Goal: Task Accomplishment & Management: Manage account settings

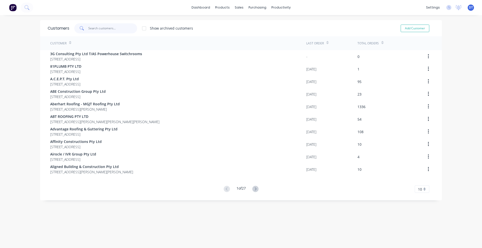
click at [97, 27] on input "text" at bounding box center [112, 28] width 49 height 10
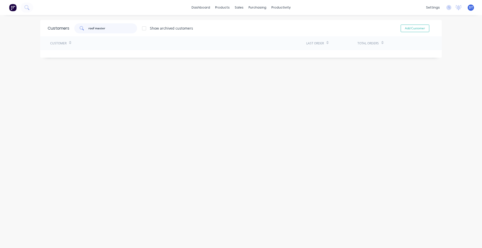
type input "roof master"
click at [142, 29] on div at bounding box center [144, 28] width 10 height 10
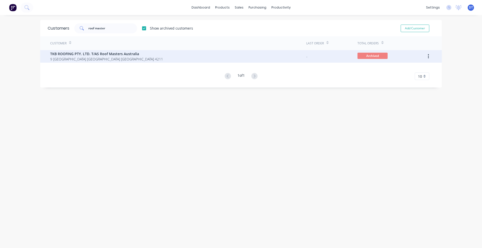
click at [97, 56] on span "TKB ROOFING PTY. LTD. T/AS Roof Masters Australia" at bounding box center [106, 53] width 113 height 5
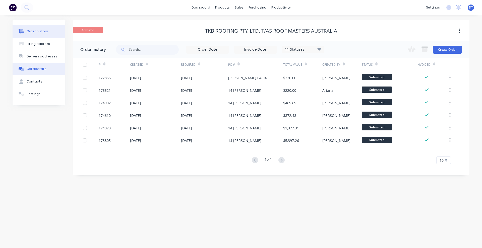
click at [39, 70] on div "Collaborate" at bounding box center [37, 69] width 20 height 5
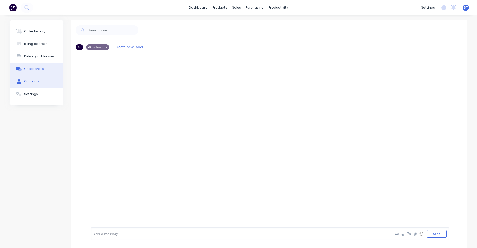
click at [34, 79] on div "Contacts" at bounding box center [32, 81] width 16 height 5
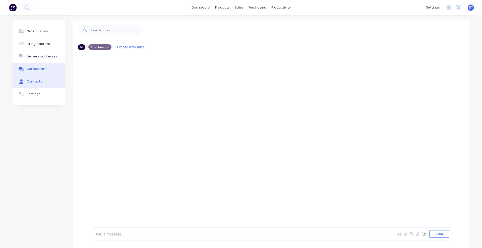
select select "AU"
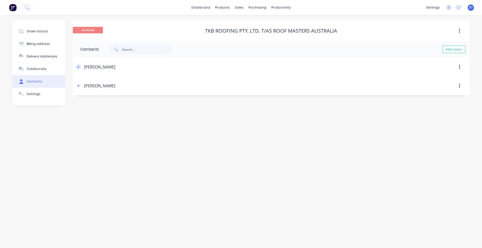
click at [78, 69] on button "button" at bounding box center [78, 67] width 6 height 6
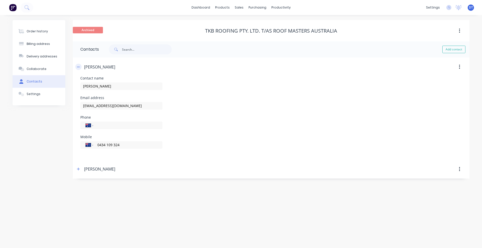
click at [81, 67] on button "button" at bounding box center [78, 67] width 6 height 6
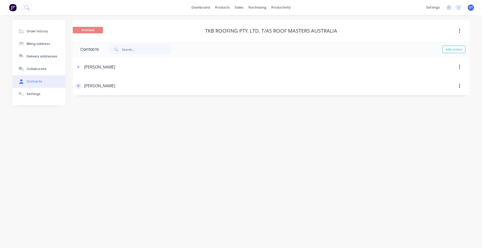
click at [78, 84] on button "button" at bounding box center [78, 86] width 6 height 6
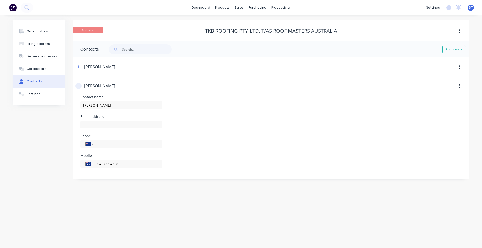
click at [78, 86] on icon "button" at bounding box center [78, 86] width 3 height 0
